Goal: Information Seeking & Learning: Find specific page/section

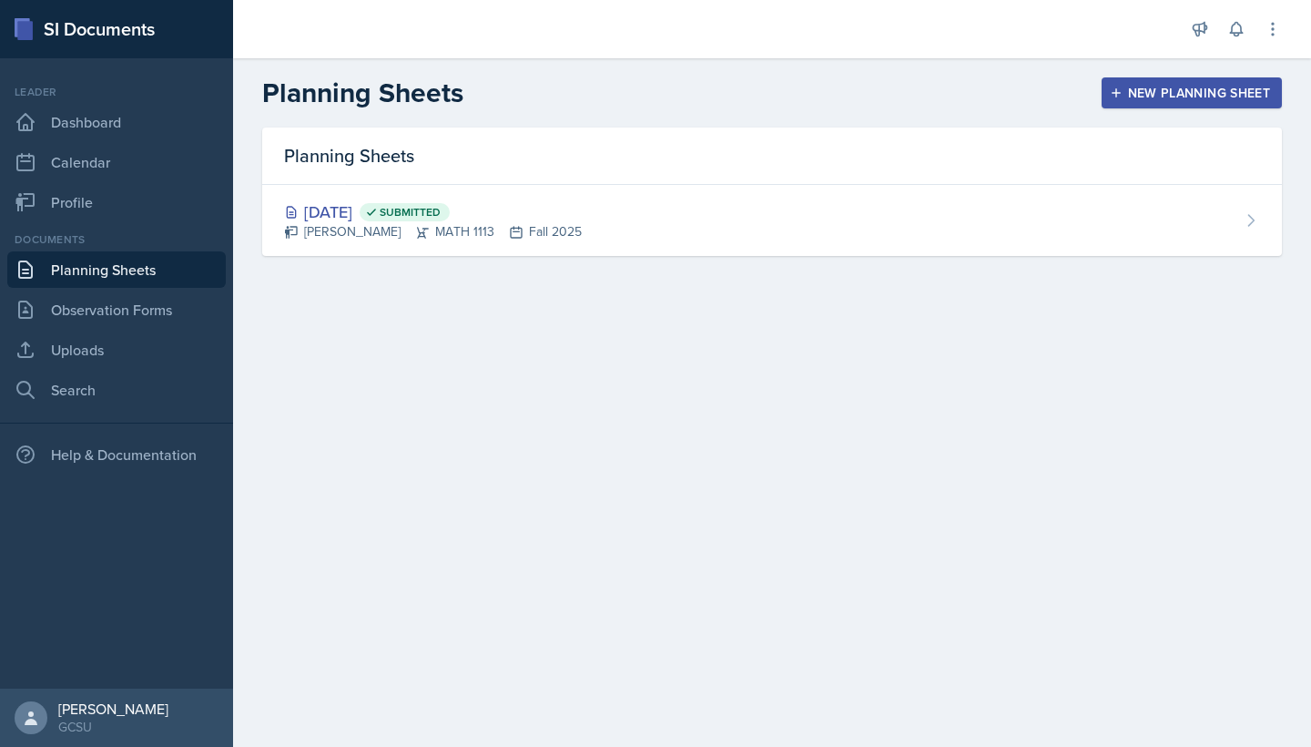
click at [126, 272] on link "Planning Sheets" at bounding box center [116, 269] width 219 height 36
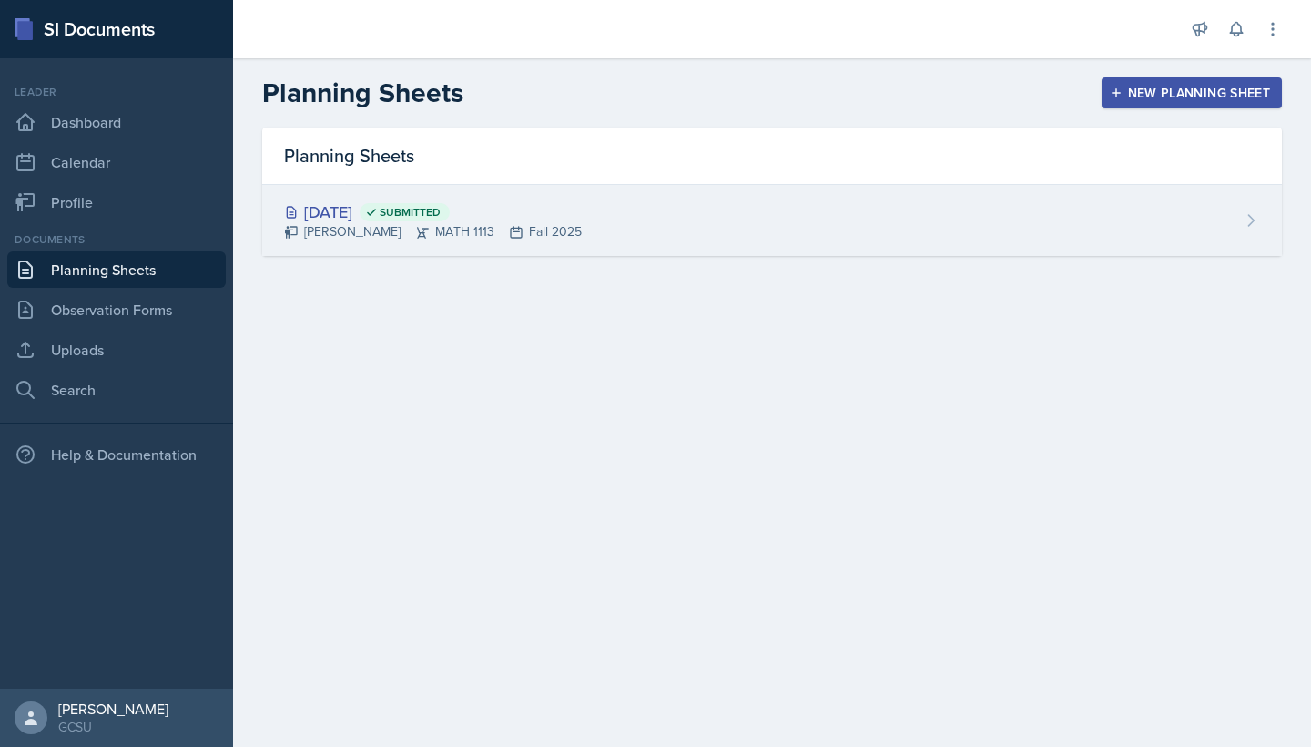
click at [378, 211] on icon at bounding box center [371, 212] width 13 height 13
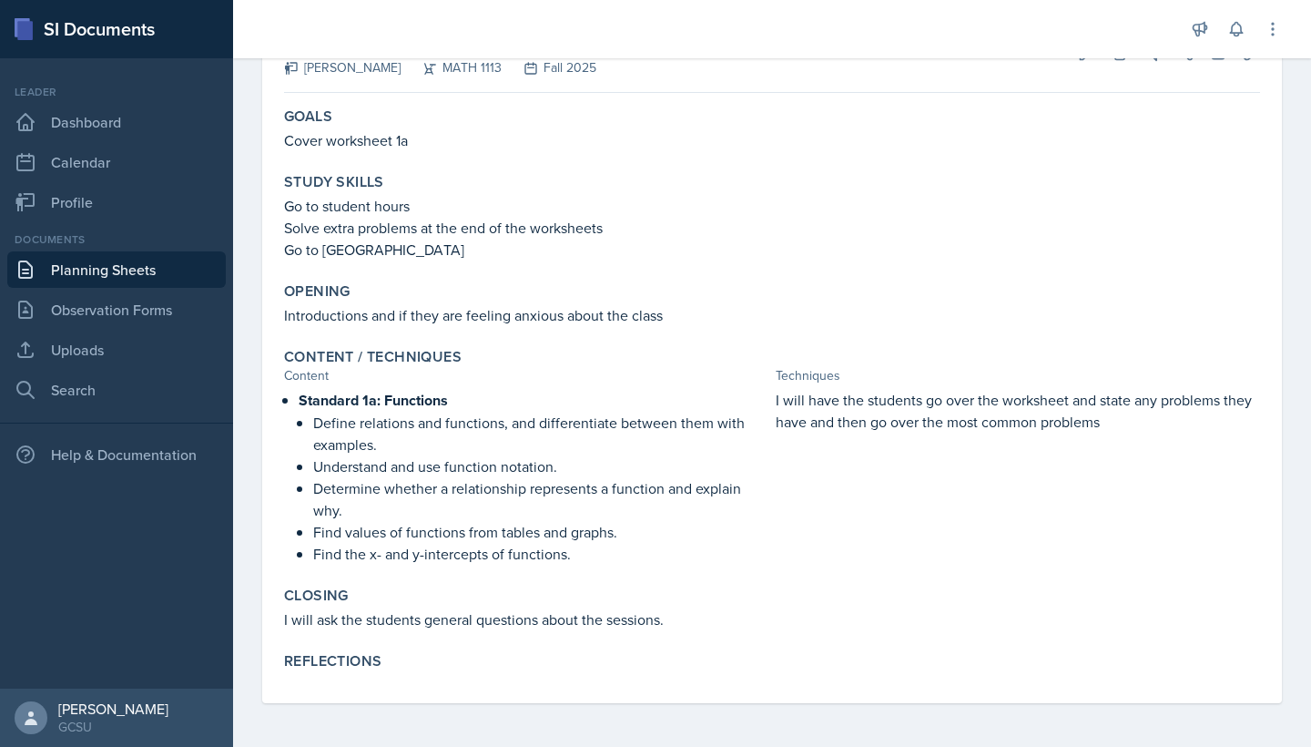
scroll to position [130, 0]
click at [136, 401] on link "Search" at bounding box center [116, 390] width 219 height 36
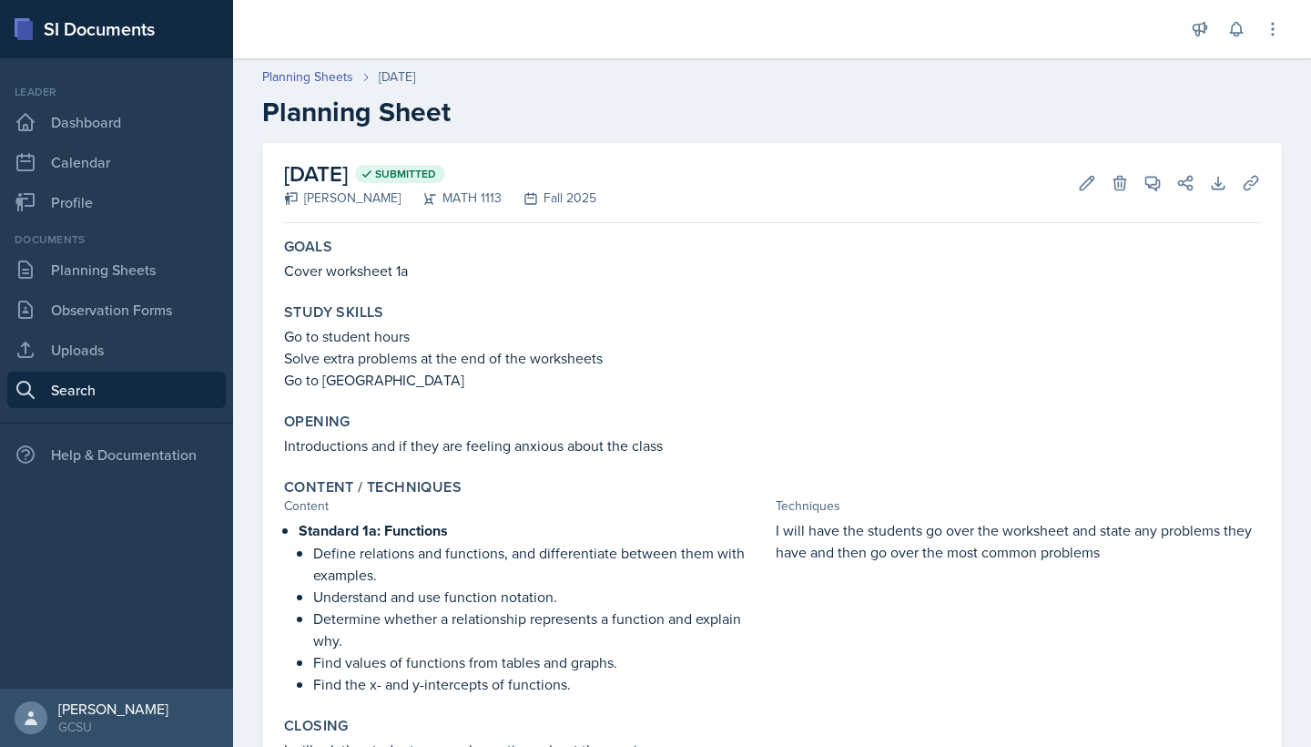
select select "all"
select select "1"
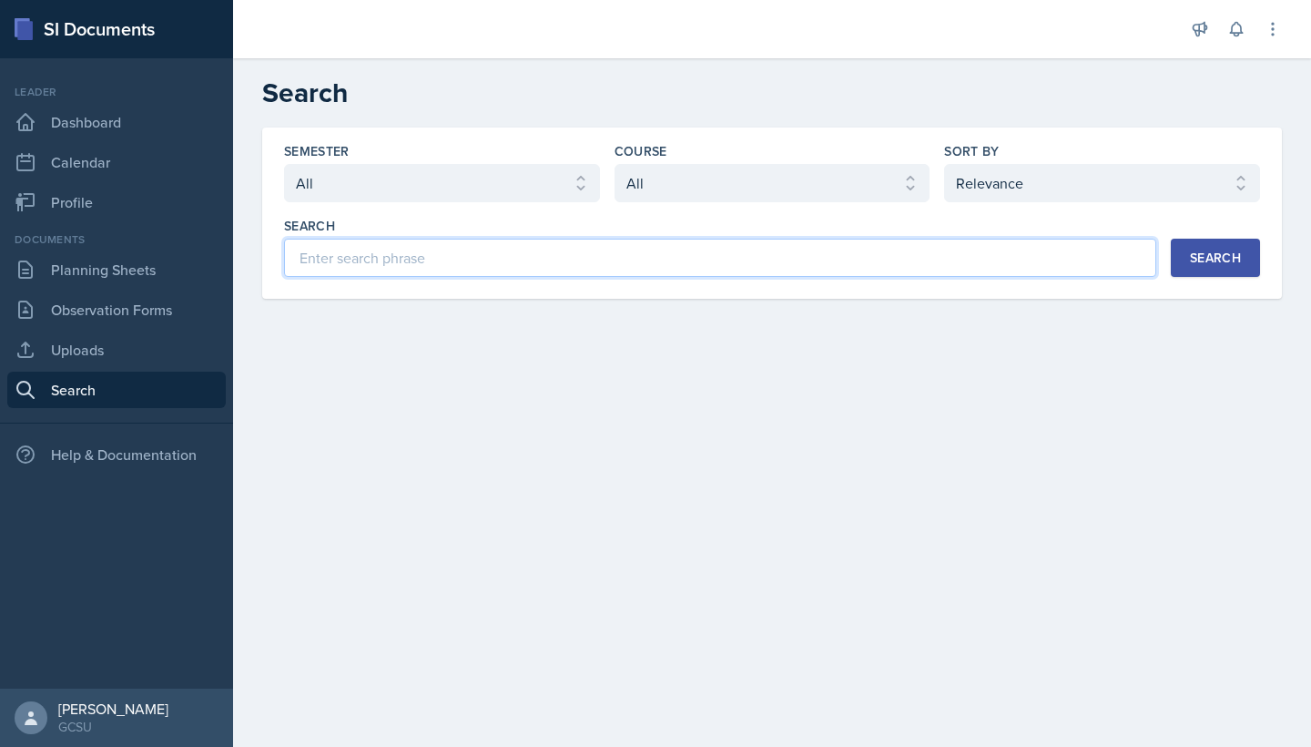
click at [467, 265] on input at bounding box center [720, 258] width 872 height 38
type input "A"
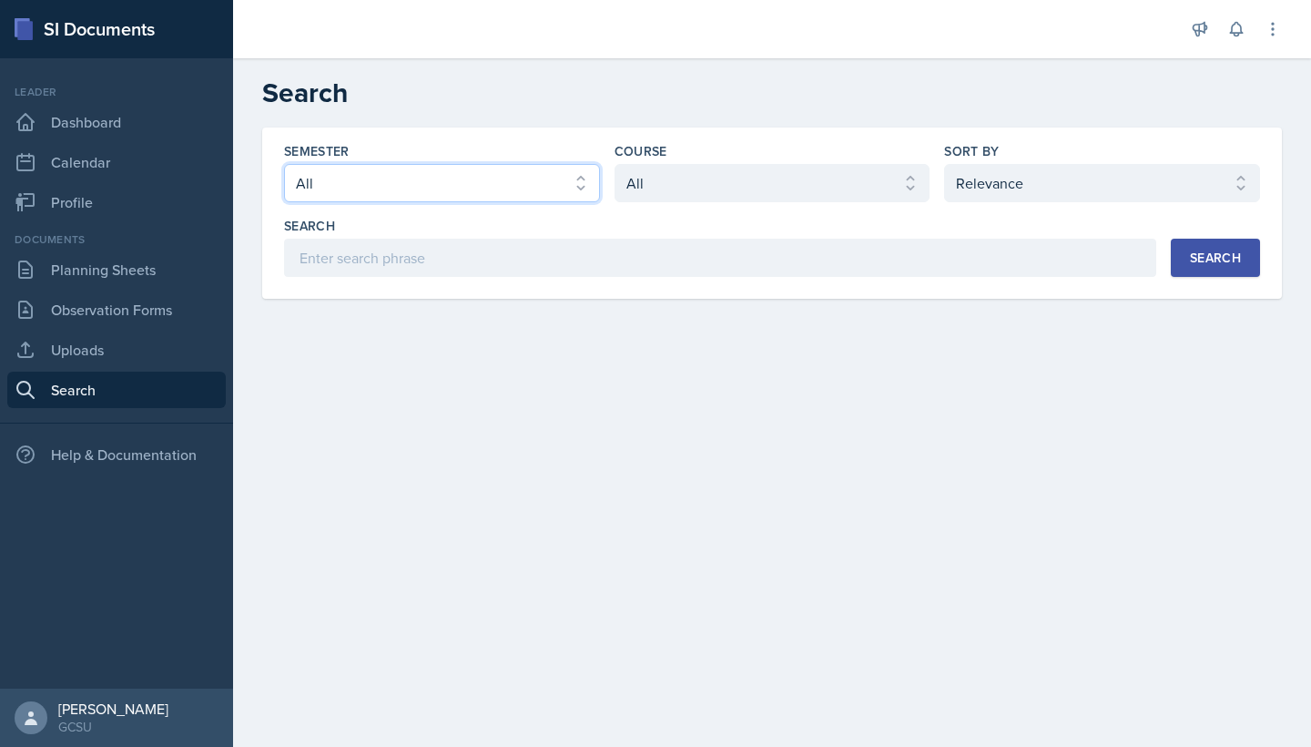
select select "986fdc3e-2246-4ffd-9cb8-78666de4ebed"
select select "d236ee51-059a-45e2-88e4-86a0f95ae8ef"
click at [1213, 257] on div "Search" at bounding box center [1215, 257] width 51 height 15
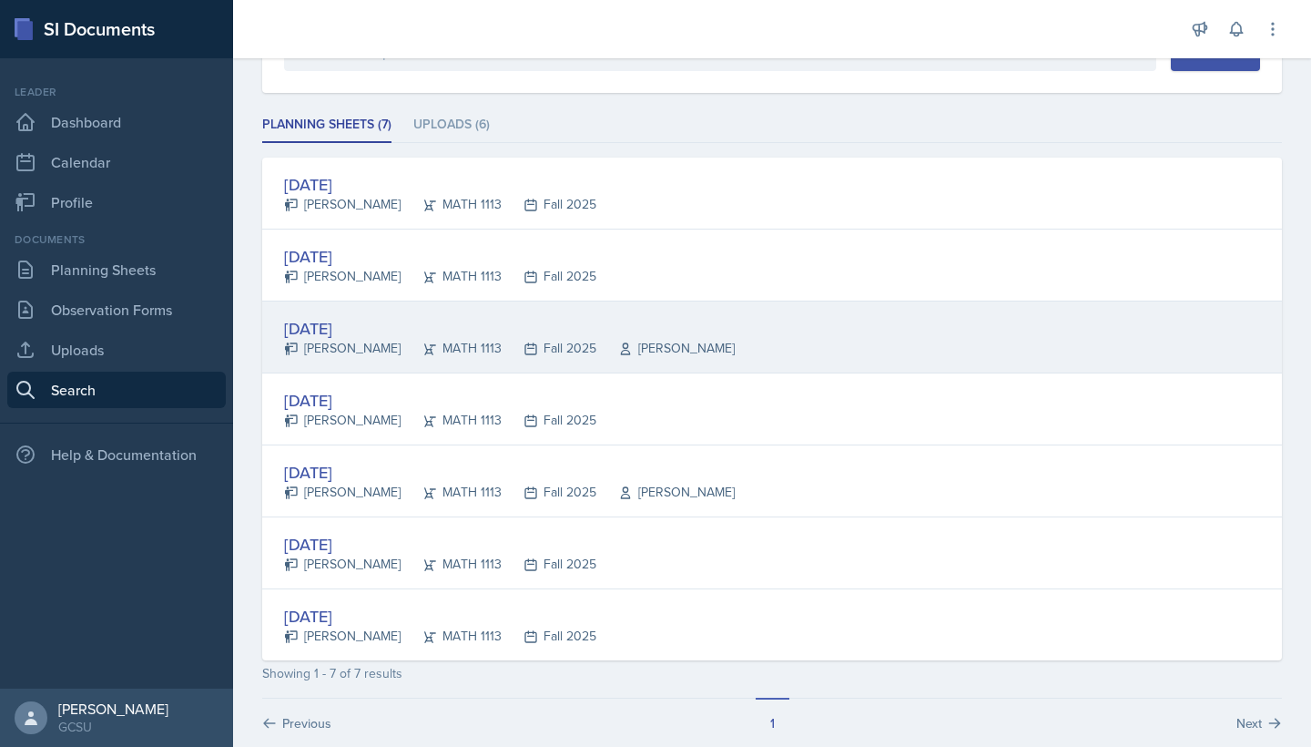
scroll to position [210, 0]
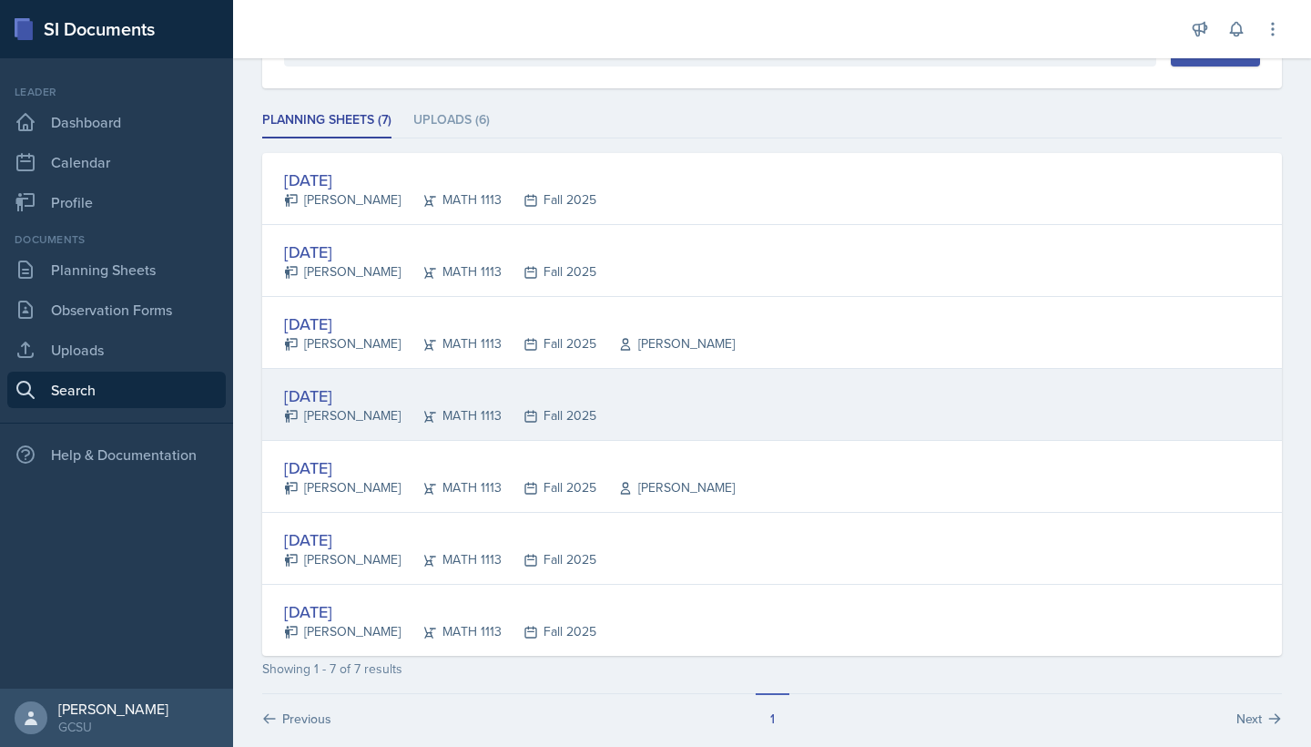
click at [558, 425] on div "[DATE] [PERSON_NAME] MATH 1113 Fall 2025" at bounding box center [772, 405] width 1020 height 72
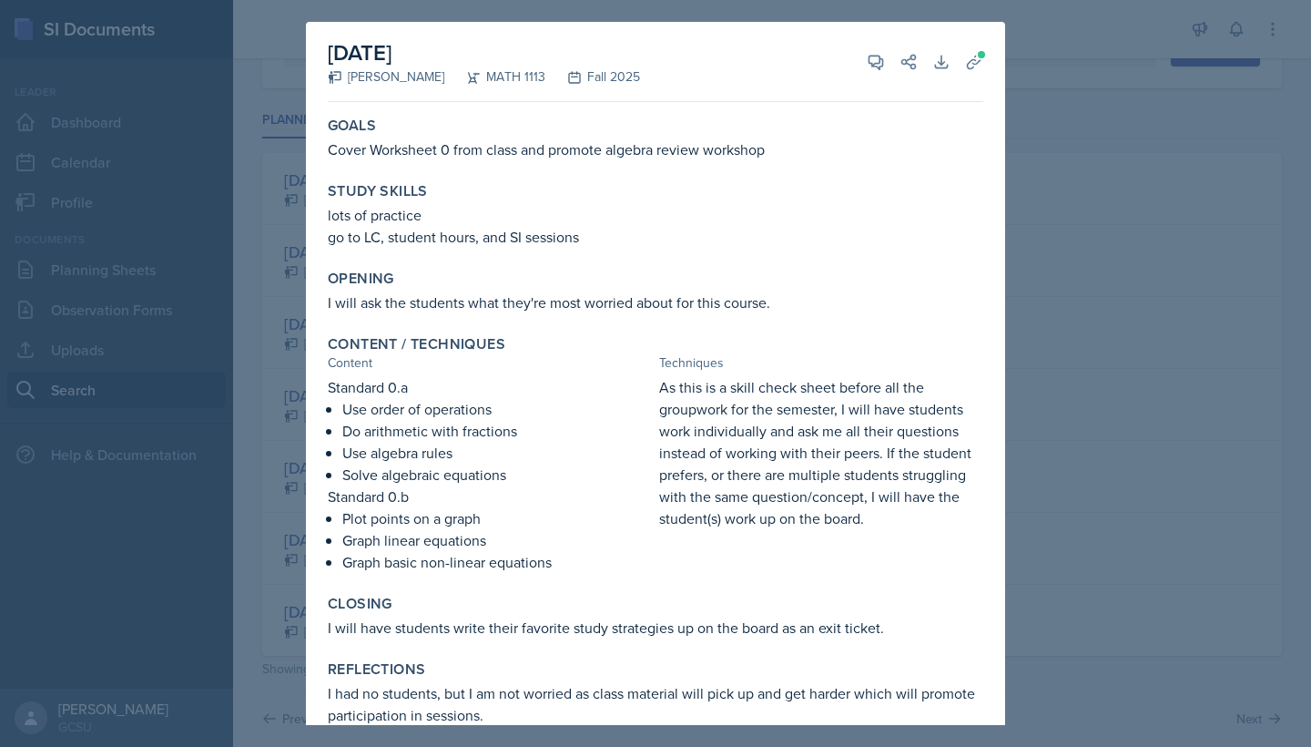
scroll to position [0, 0]
click at [1024, 190] on div at bounding box center [655, 373] width 1311 height 747
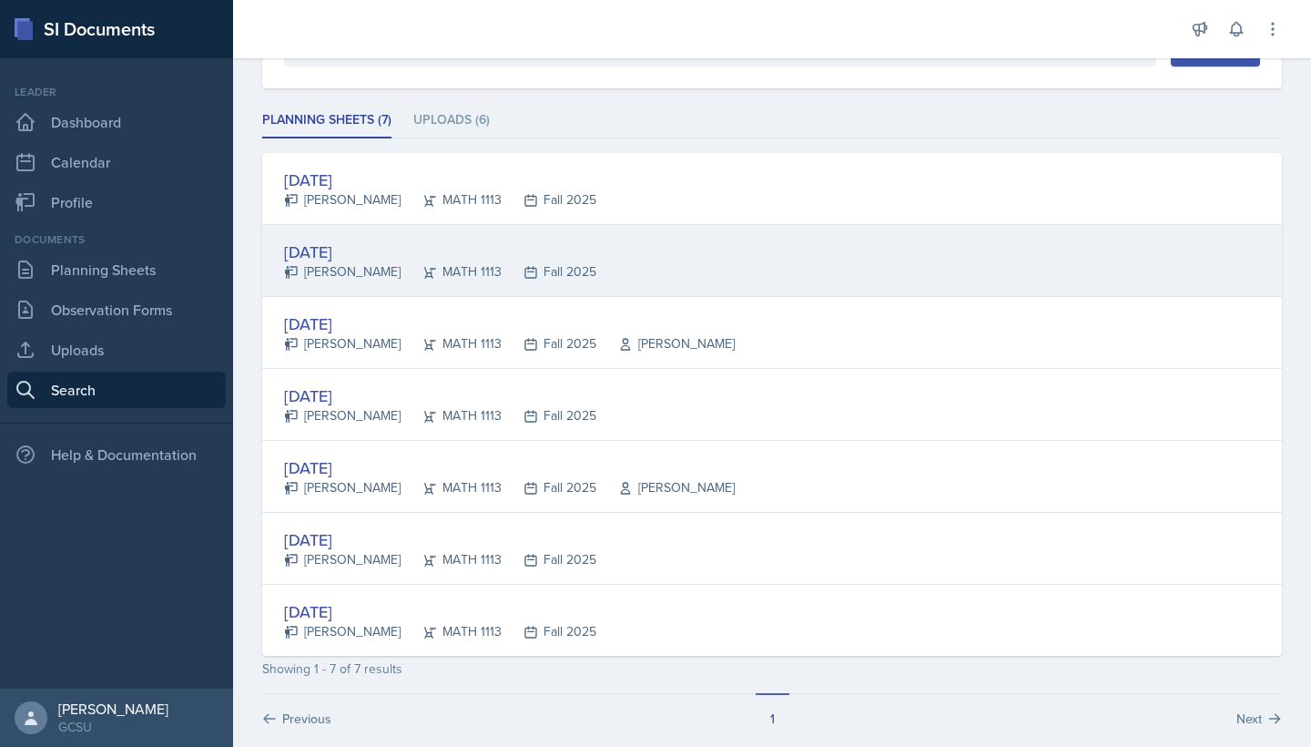
click at [502, 277] on div "Fall 2025" at bounding box center [549, 271] width 95 height 19
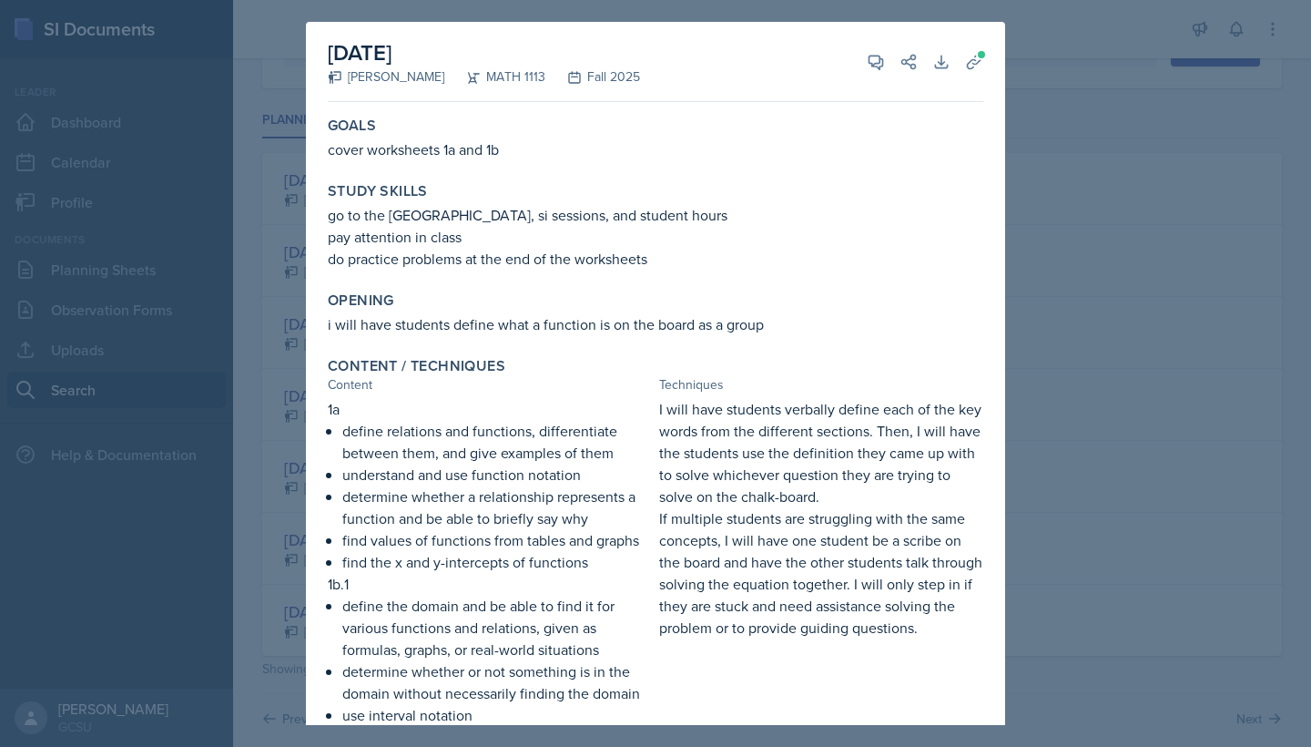
click at [1019, 81] on div at bounding box center [655, 373] width 1311 height 747
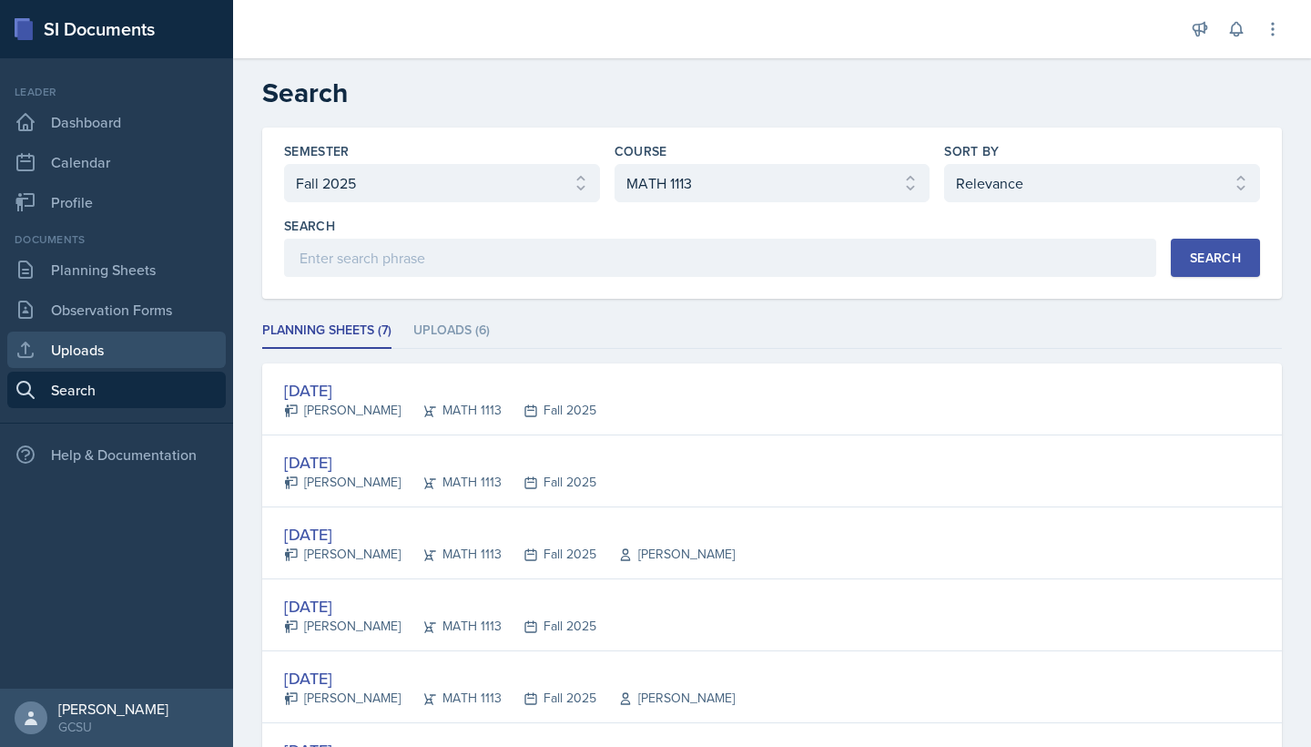
click at [76, 348] on link "Uploads" at bounding box center [116, 349] width 219 height 36
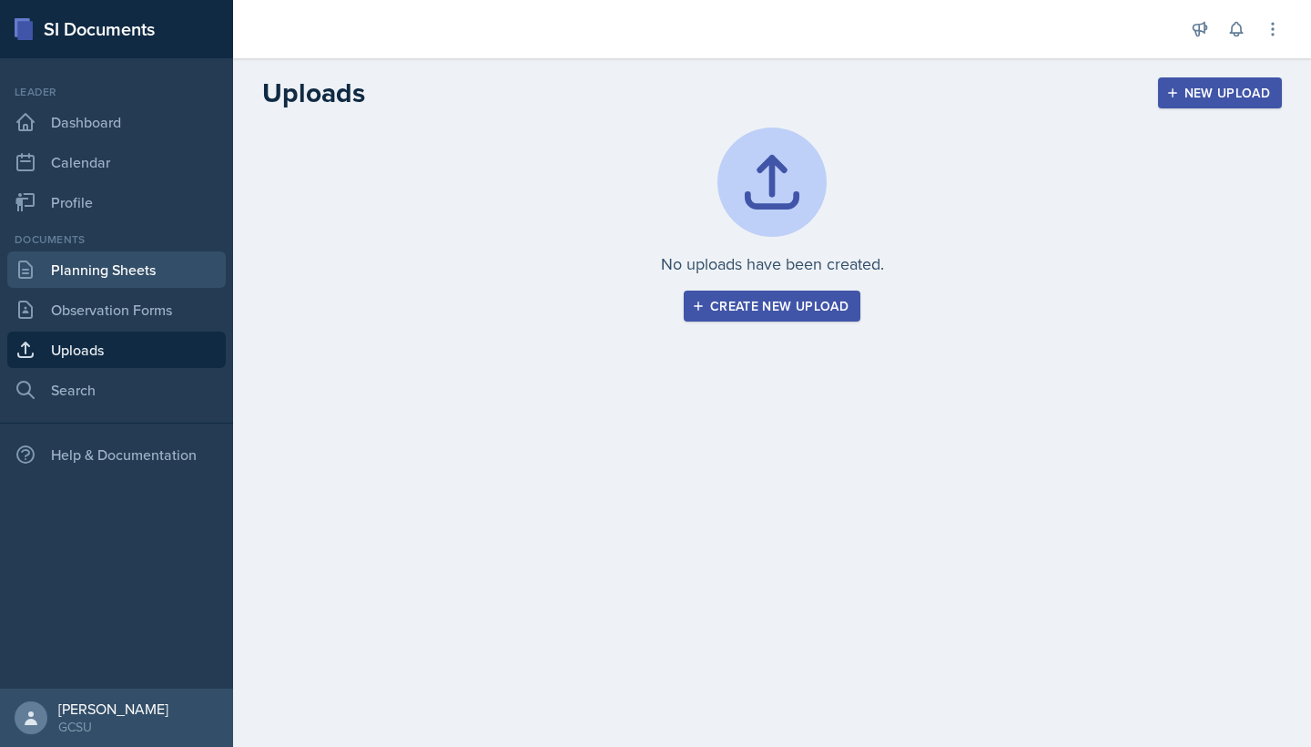
click at [76, 276] on link "Planning Sheets" at bounding box center [116, 269] width 219 height 36
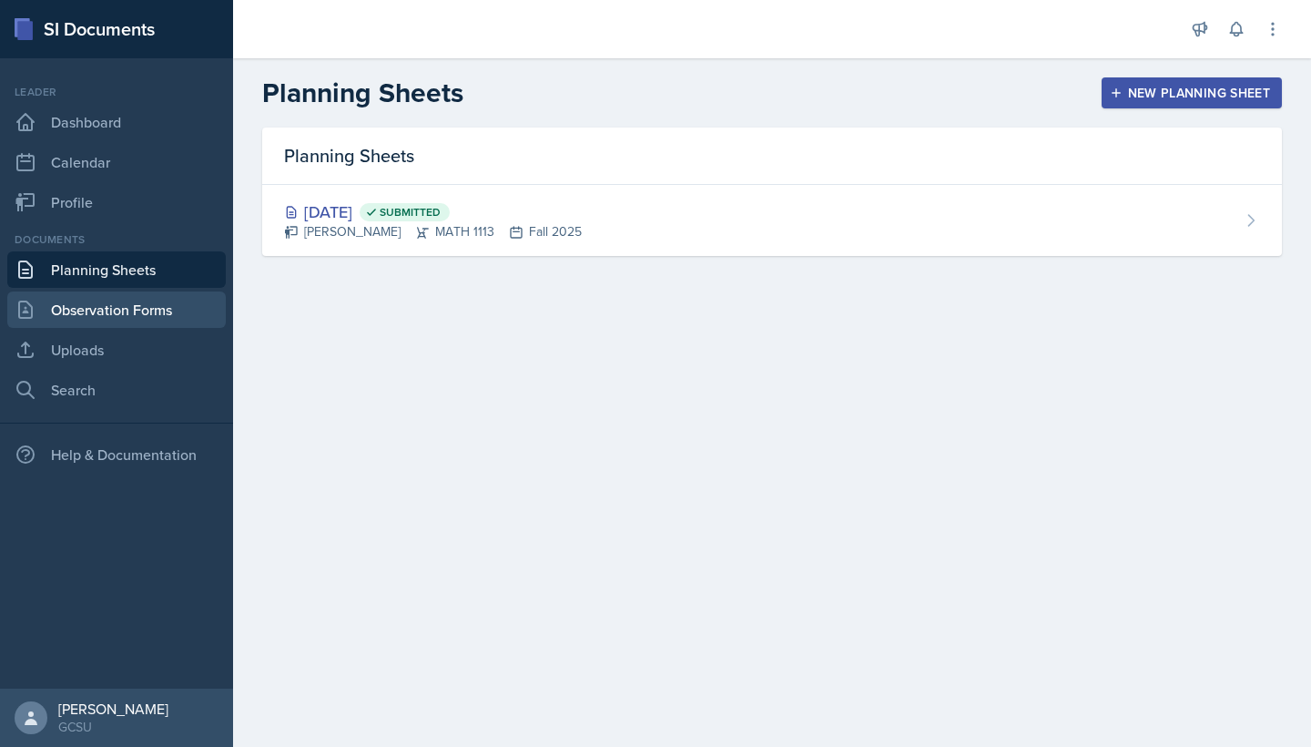
click at [84, 310] on link "Observation Forms" at bounding box center [116, 309] width 219 height 36
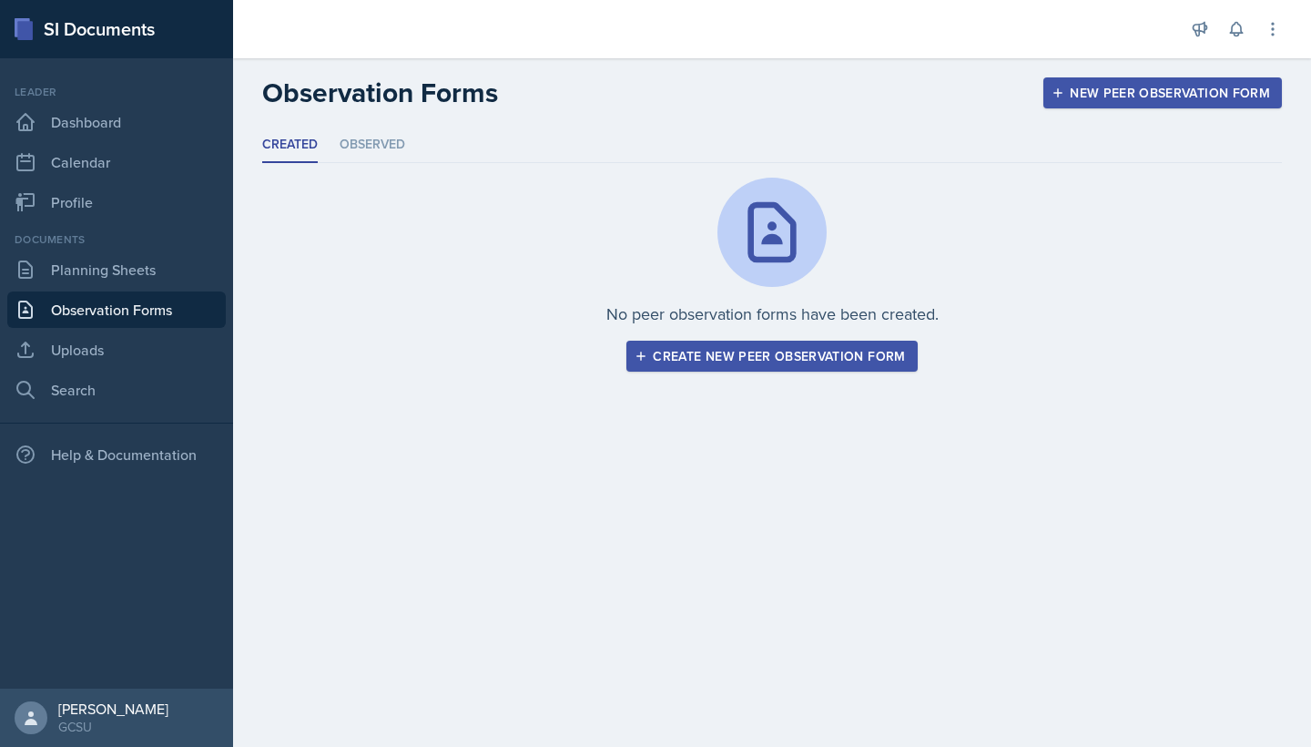
click at [92, 288] on div "Documents Planning Sheets Observation Forms Uploads Search" at bounding box center [116, 319] width 219 height 177
click at [102, 284] on link "Planning Sheets" at bounding box center [116, 269] width 219 height 36
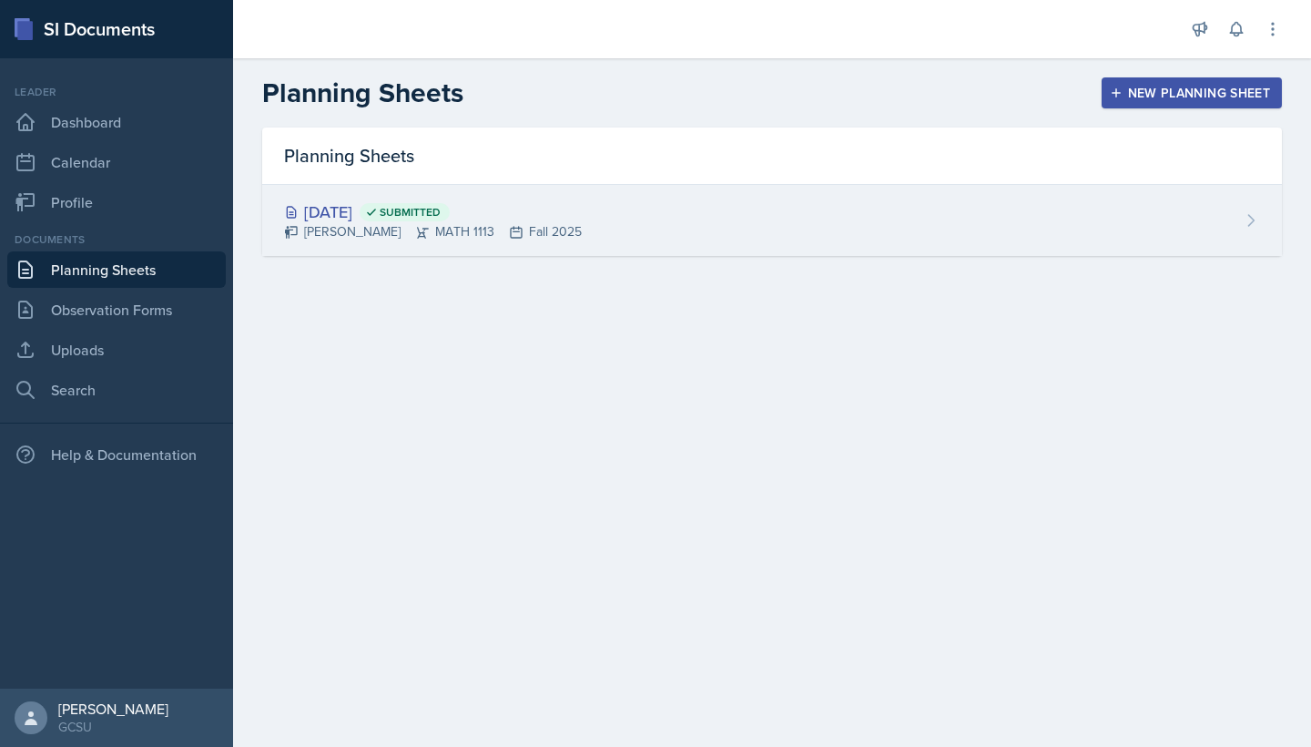
click at [372, 218] on div "[DATE] Submitted" at bounding box center [433, 211] width 298 height 25
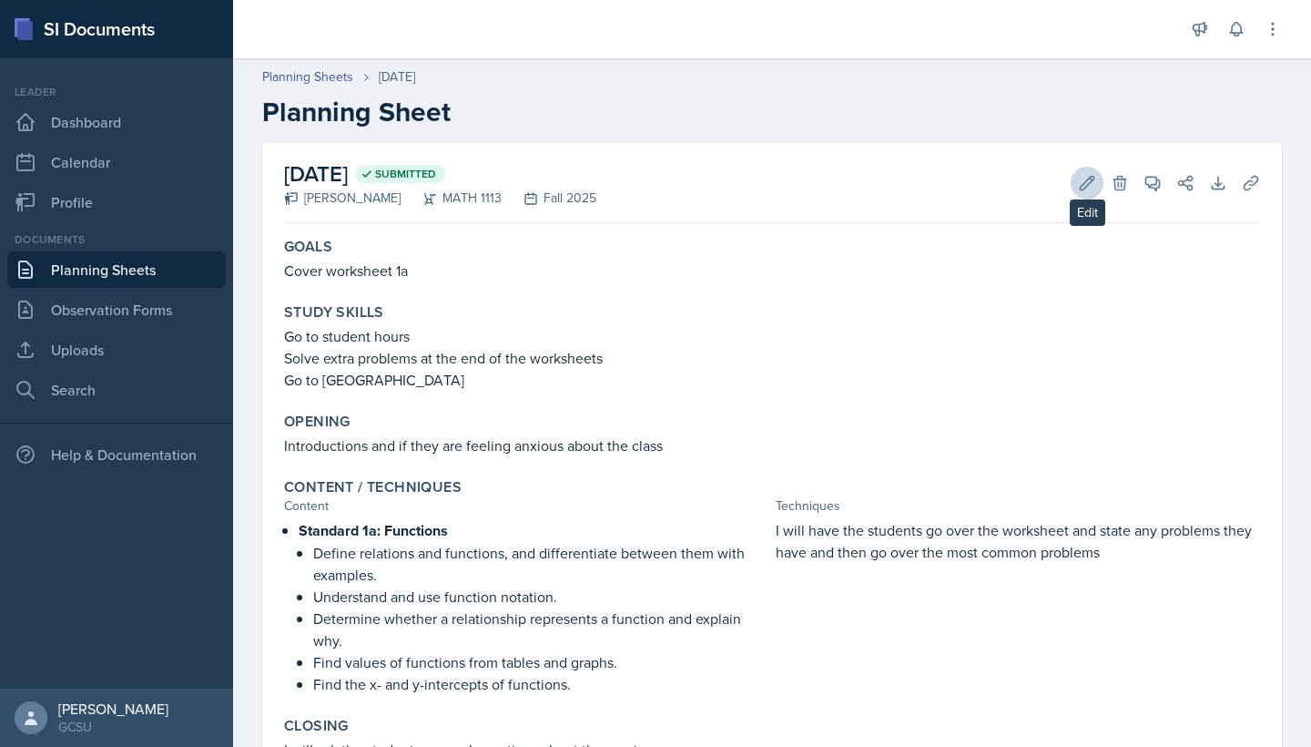
click at [1090, 183] on icon at bounding box center [1088, 183] width 14 height 14
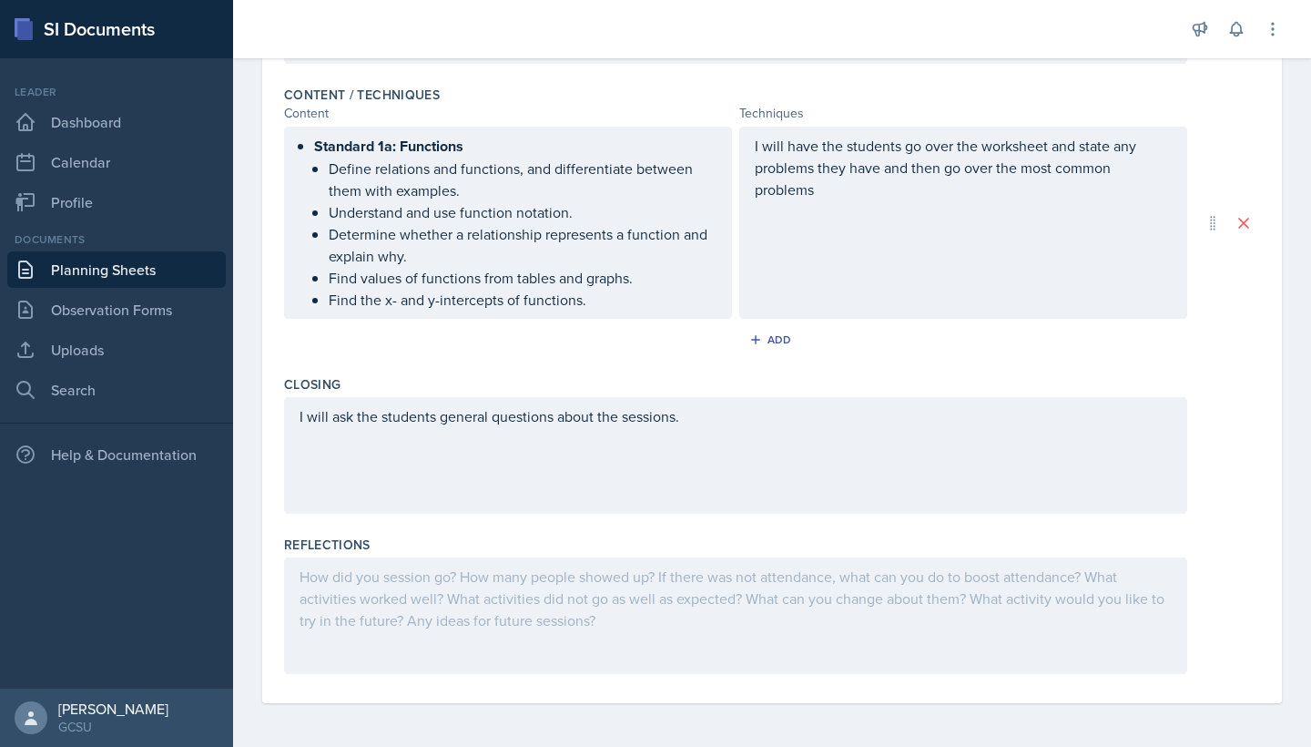
scroll to position [565, 0]
click at [456, 614] on div at bounding box center [735, 615] width 903 height 117
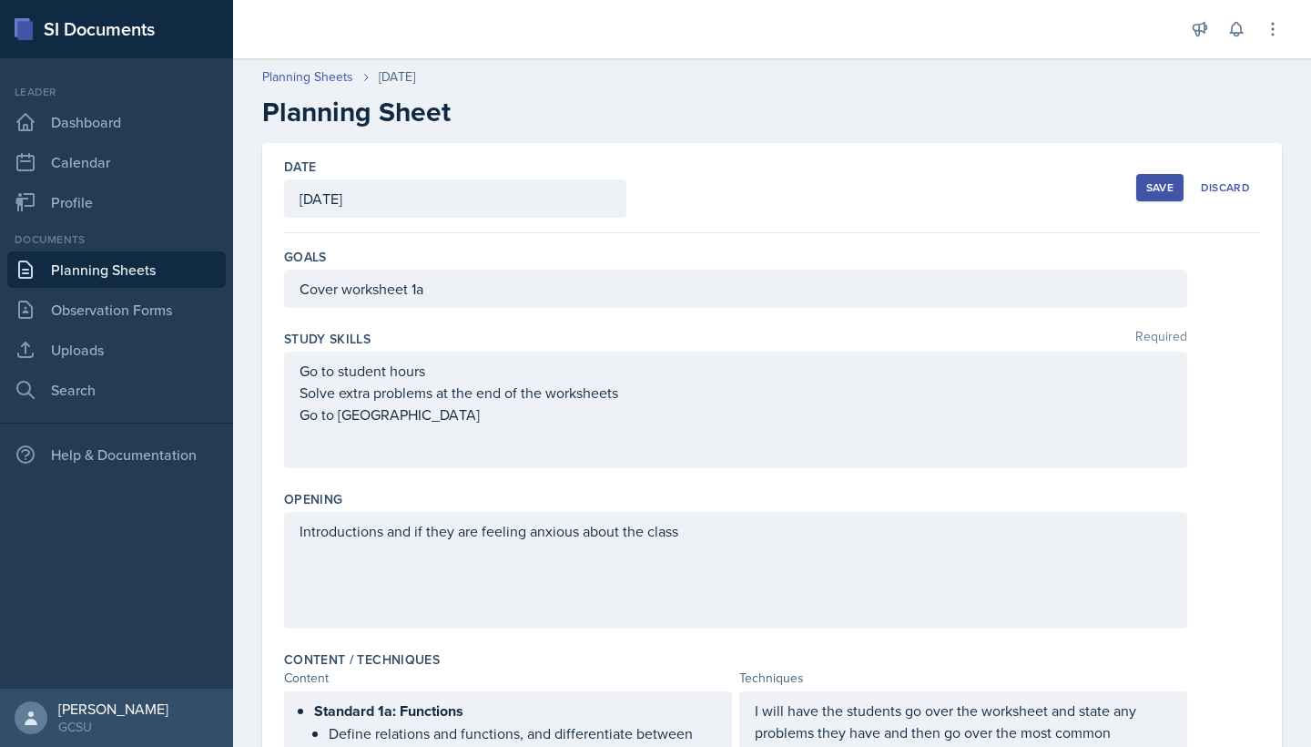
scroll to position [0, 0]
click at [1172, 190] on div "Save" at bounding box center [1160, 187] width 27 height 15
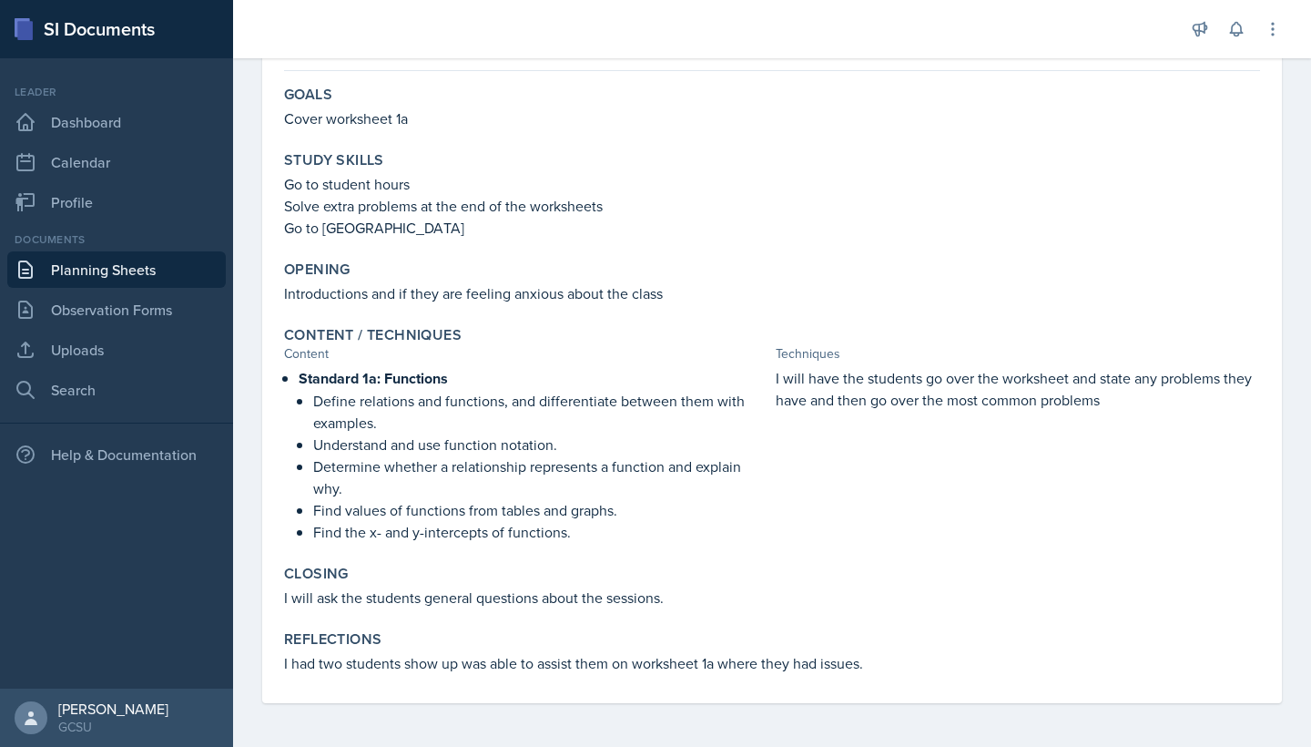
scroll to position [152, 0]
click at [113, 386] on link "Search" at bounding box center [116, 390] width 219 height 36
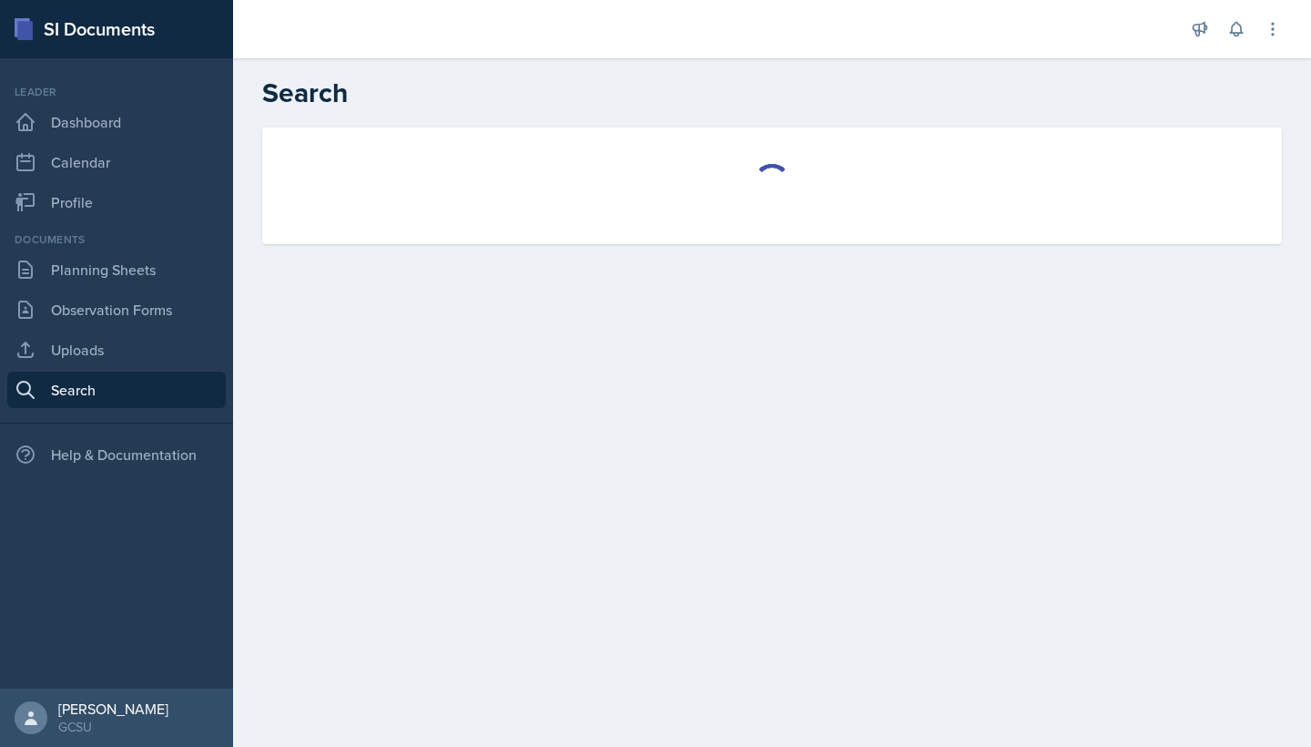
select select "all"
select select "1"
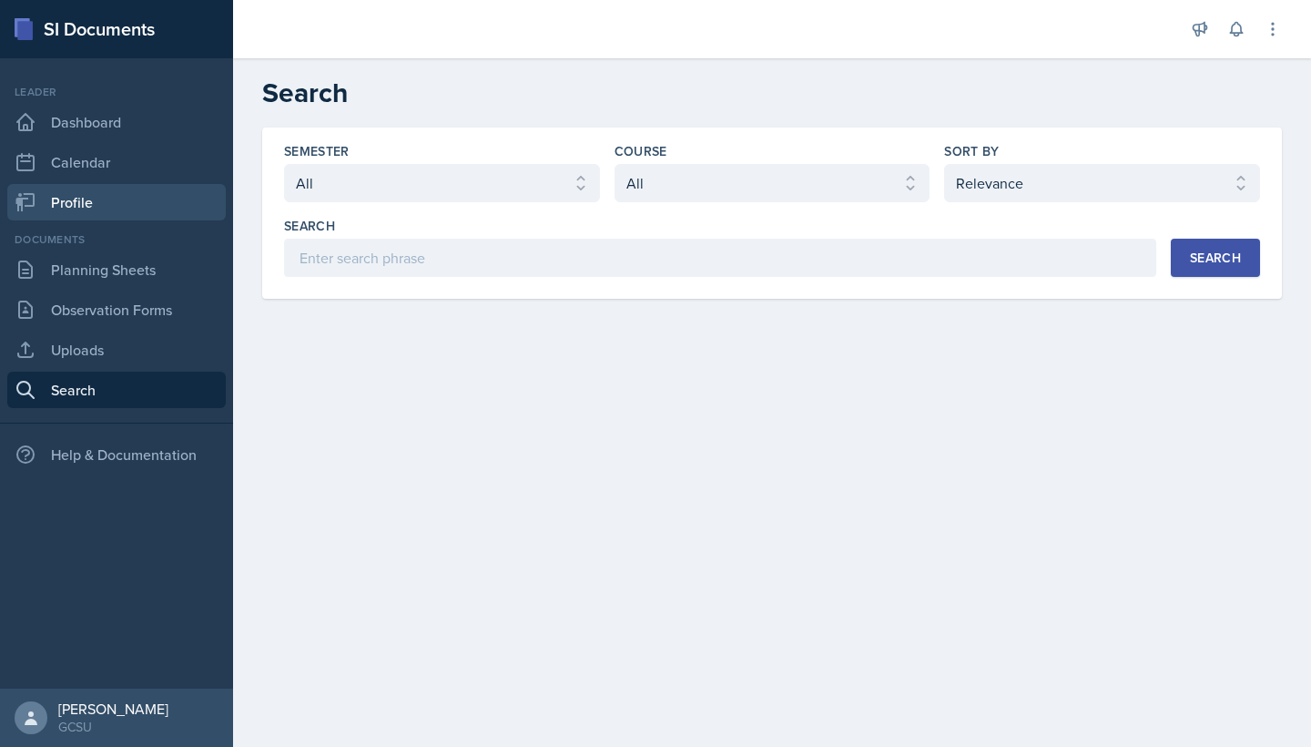
click at [104, 199] on link "Profile" at bounding box center [116, 202] width 219 height 36
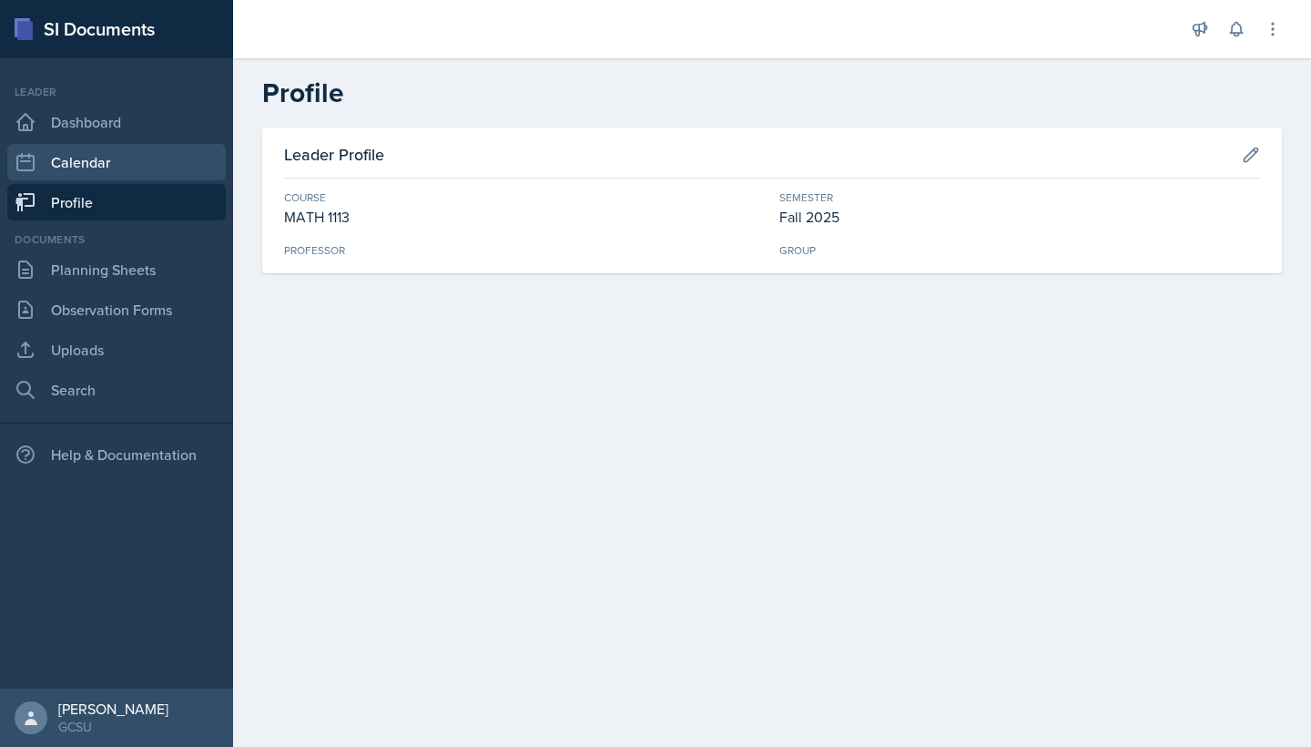
click at [111, 167] on link "Calendar" at bounding box center [116, 162] width 219 height 36
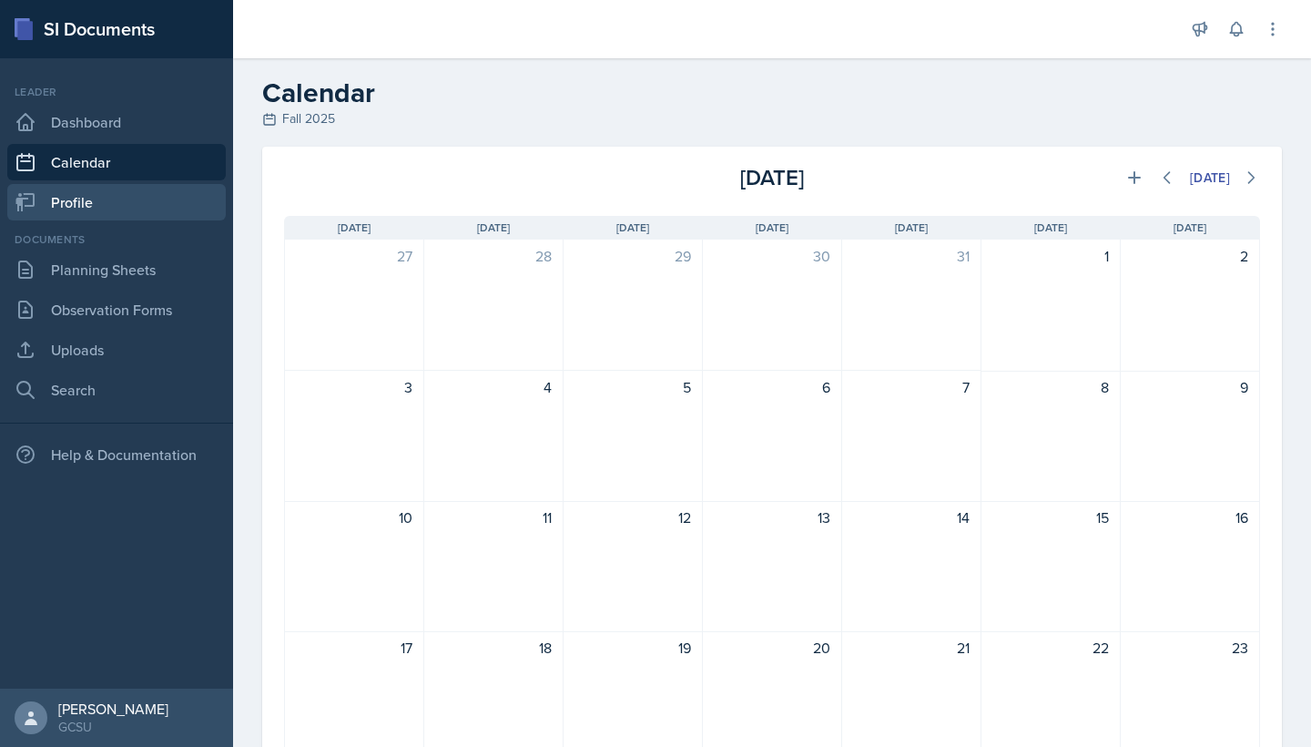
click at [129, 206] on link "Profile" at bounding box center [116, 202] width 219 height 36
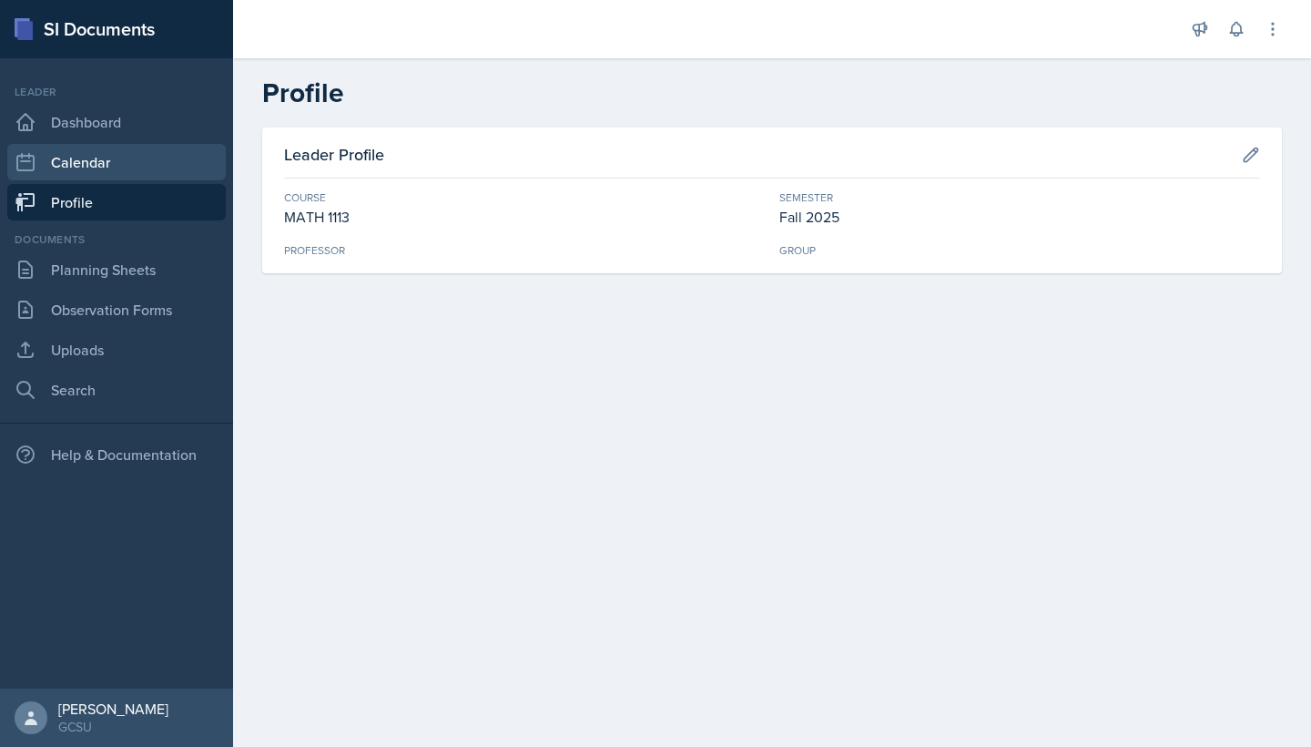
click at [127, 171] on link "Calendar" at bounding box center [116, 162] width 219 height 36
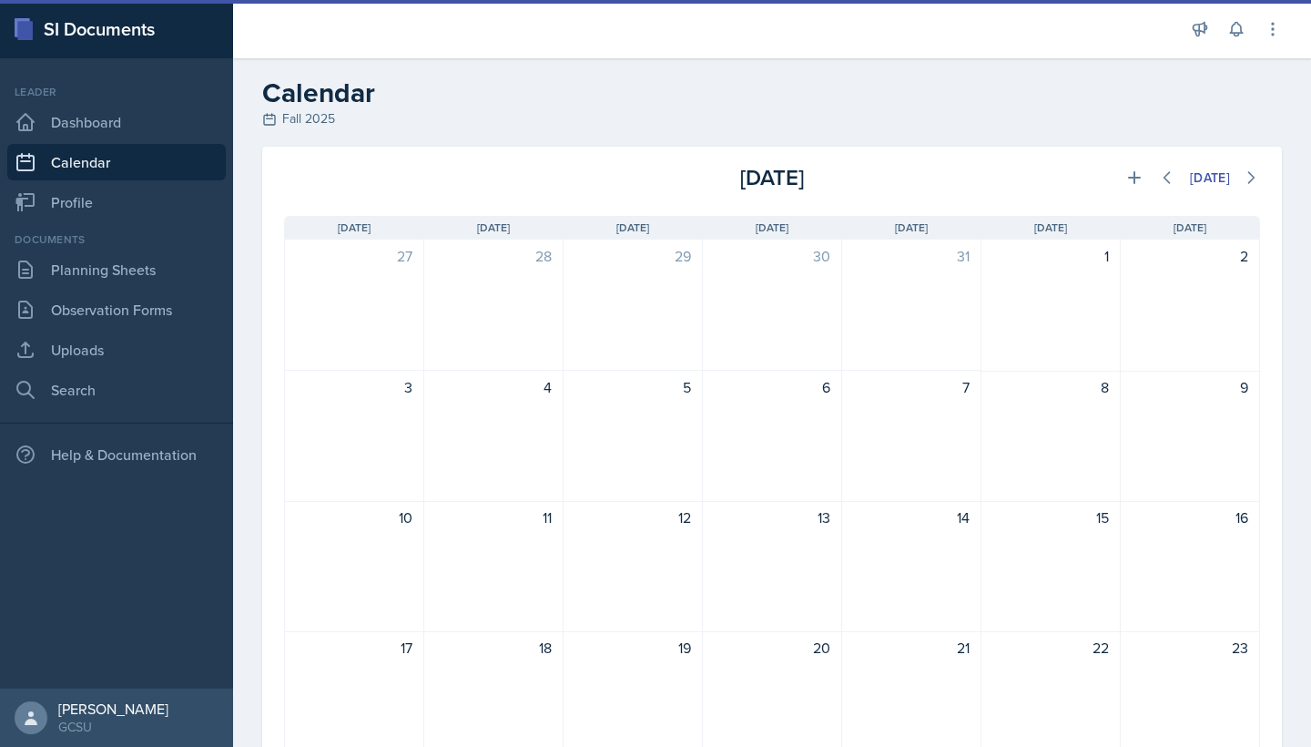
click at [128, 142] on div "Leader Dashboard Calendar Profile" at bounding box center [116, 152] width 219 height 137
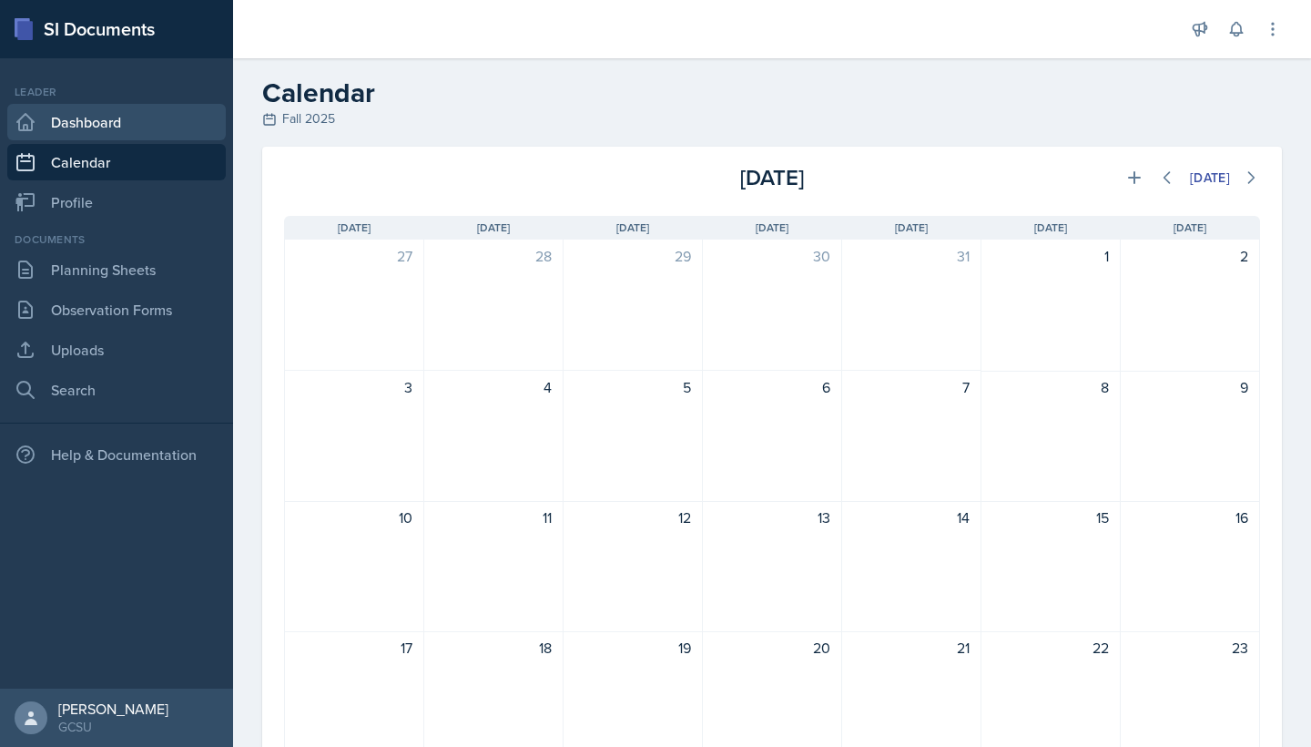
click at [127, 127] on link "Dashboard" at bounding box center [116, 122] width 219 height 36
